Goal: Unclear: Browse casually

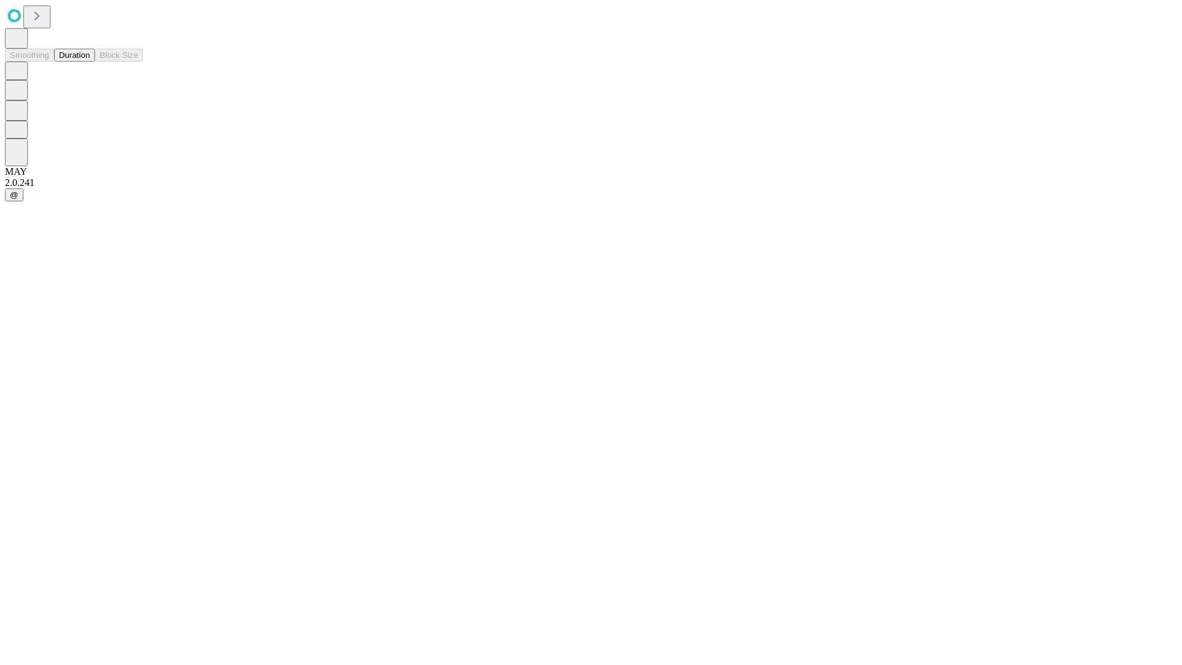
click at [90, 62] on button "Duration" at bounding box center [74, 55] width 41 height 13
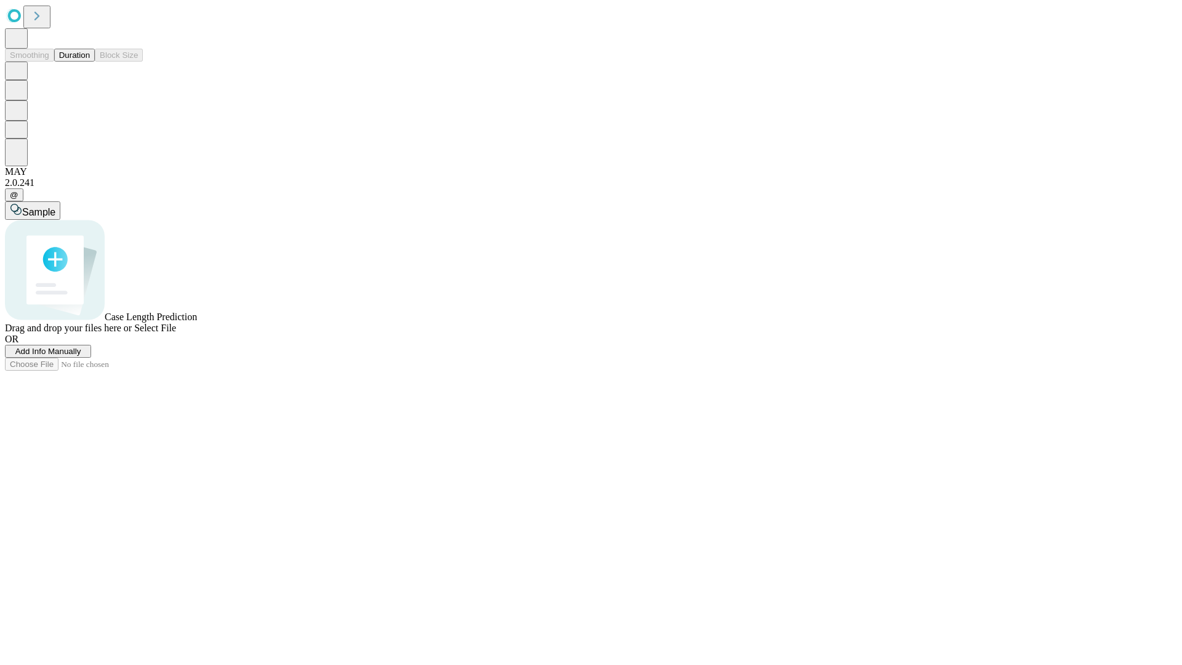
click at [176, 333] on span "Select File" at bounding box center [155, 328] width 42 height 10
